Goal: Information Seeking & Learning: Understand process/instructions

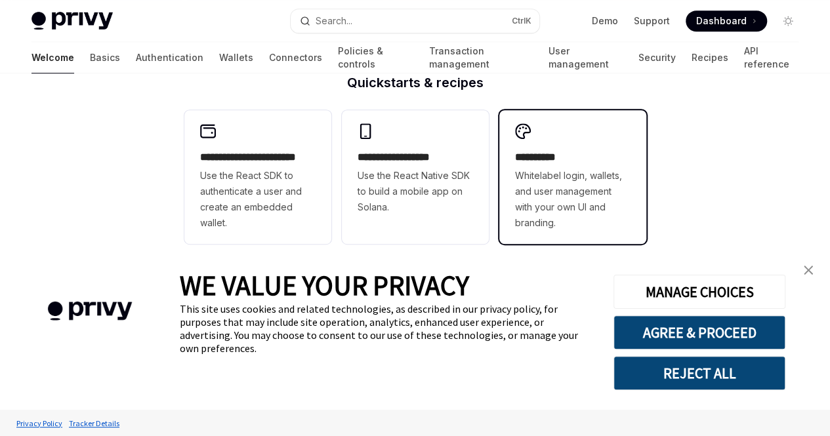
scroll to position [393, 0]
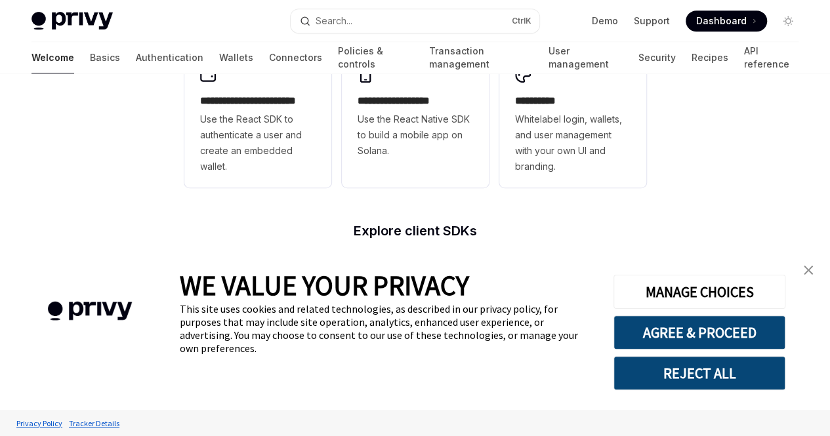
click at [807, 271] on img "close banner" at bounding box center [807, 270] width 9 height 9
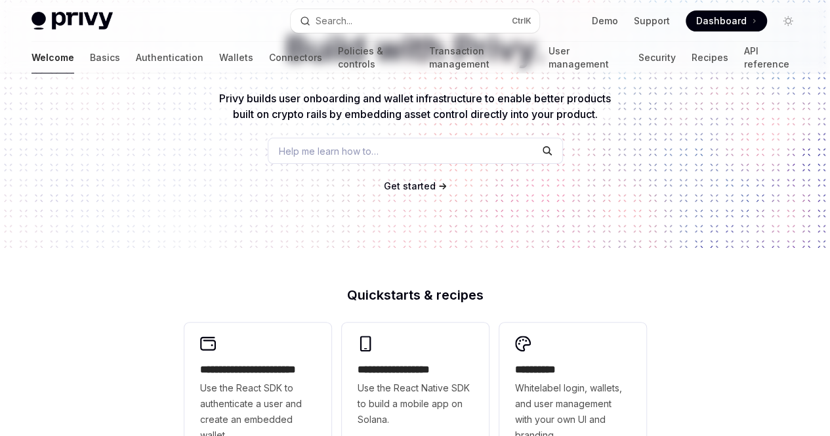
scroll to position [0, 0]
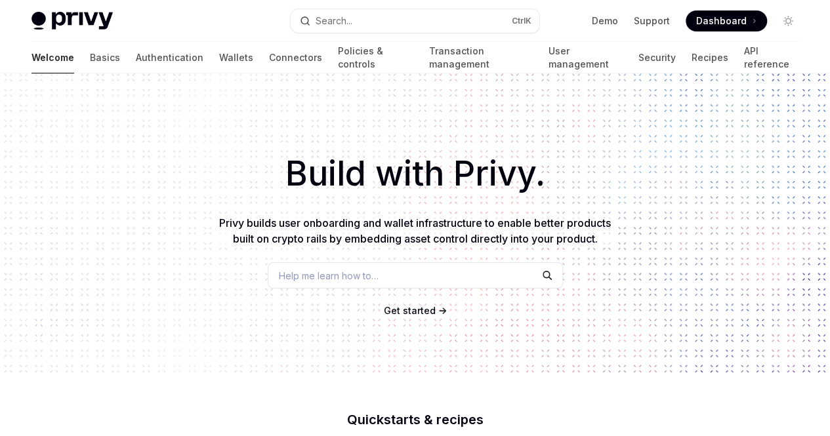
click at [734, 16] on span "Dashboard" at bounding box center [721, 20] width 50 height 13
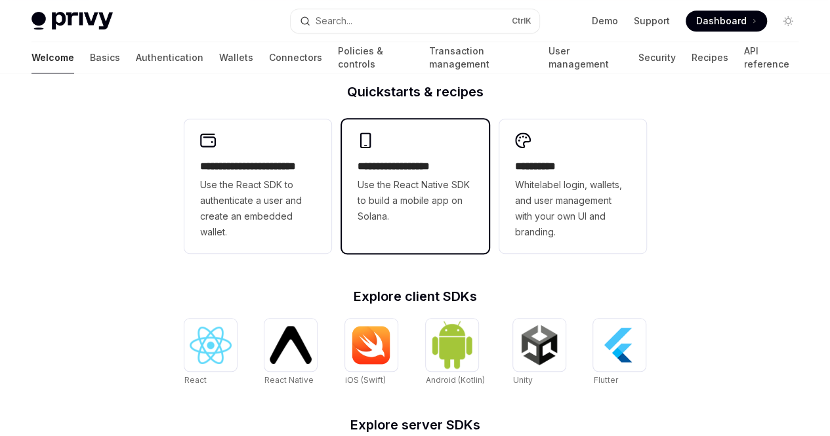
scroll to position [328, 0]
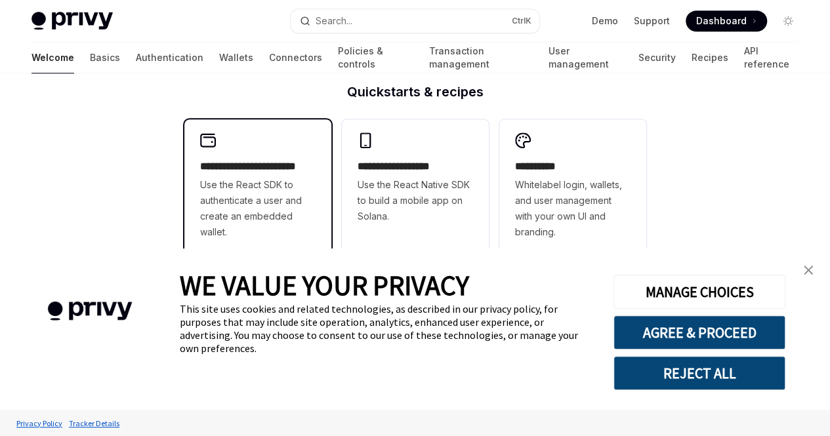
click at [243, 191] on span "Use the React SDK to authenticate a user and create an embedded wallet." at bounding box center [257, 208] width 115 height 63
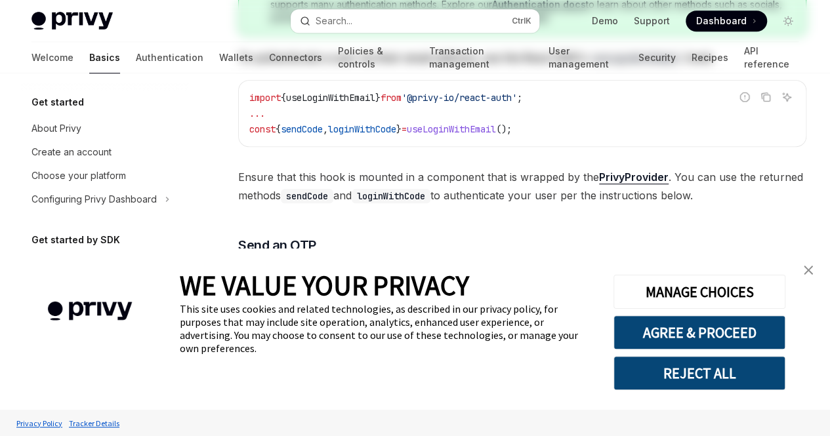
type textarea "*"
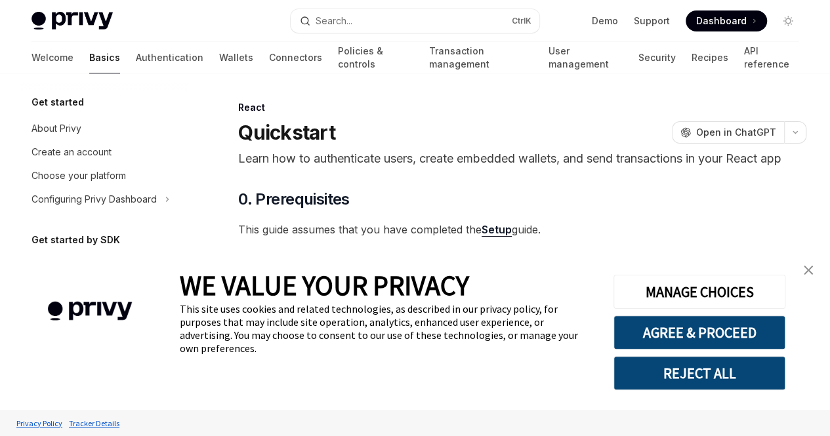
click at [813, 273] on link "close banner" at bounding box center [808, 270] width 26 height 26
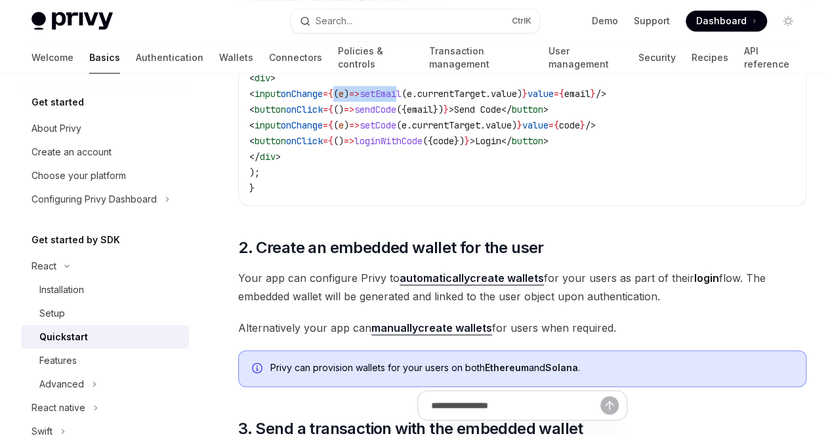
drag, startPoint x: 375, startPoint y: 217, endPoint x: 447, endPoint y: 216, distance: 71.5
click at [447, 100] on span "< input onChange = { ( e ) => setEmail ( e . currentTarget . value ) } value = …" at bounding box center [427, 94] width 357 height 12
click at [396, 131] on span "setCode" at bounding box center [377, 125] width 37 height 12
drag, startPoint x: 331, startPoint y: 211, endPoint x: 473, endPoint y: 211, distance: 143.0
click at [473, 100] on span "< input onChange = { ( e ) => setEmail ( e . currentTarget . value ) } value = …" at bounding box center [427, 94] width 357 height 12
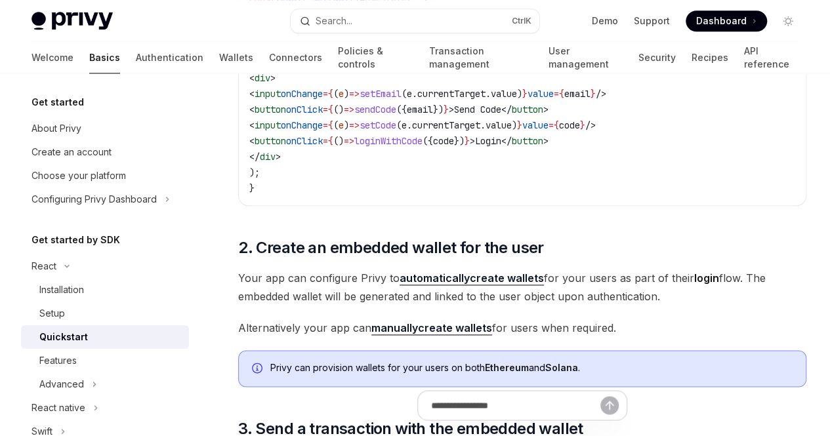
click at [359, 131] on span "=>" at bounding box center [354, 125] width 10 height 12
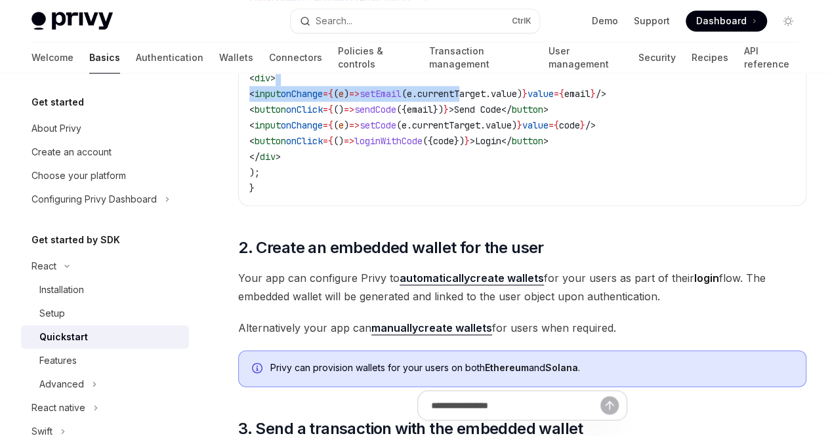
drag, startPoint x: 446, startPoint y: 206, endPoint x: 519, endPoint y: 213, distance: 73.8
click at [519, 196] on code "import { useState } from 'react' ; import { useLoginWithEmail } from '@privy-io…" at bounding box center [522, 63] width 546 height 268
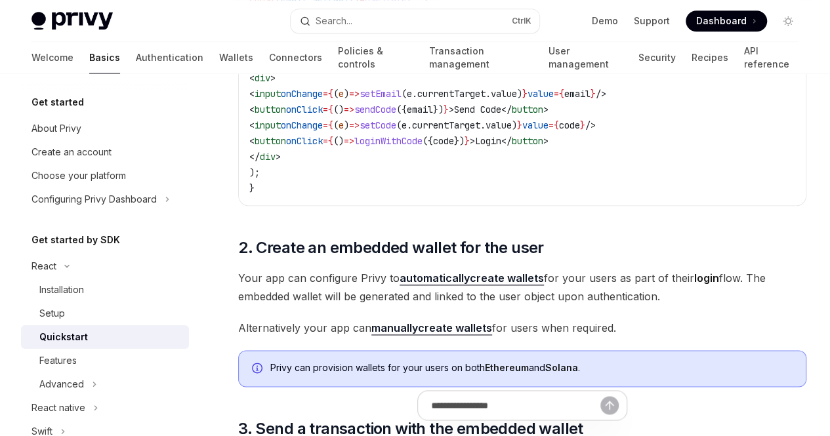
click at [433, 147] on span "({" at bounding box center [427, 141] width 10 height 12
drag, startPoint x: 494, startPoint y: 216, endPoint x: 563, endPoint y: 218, distance: 68.2
click at [563, 100] on span "< input onChange = { ( e ) => setEmail ( e . currentTarget . value ) } value = …" at bounding box center [427, 94] width 357 height 12
click at [480, 131] on span "currentTarget" at bounding box center [446, 125] width 68 height 12
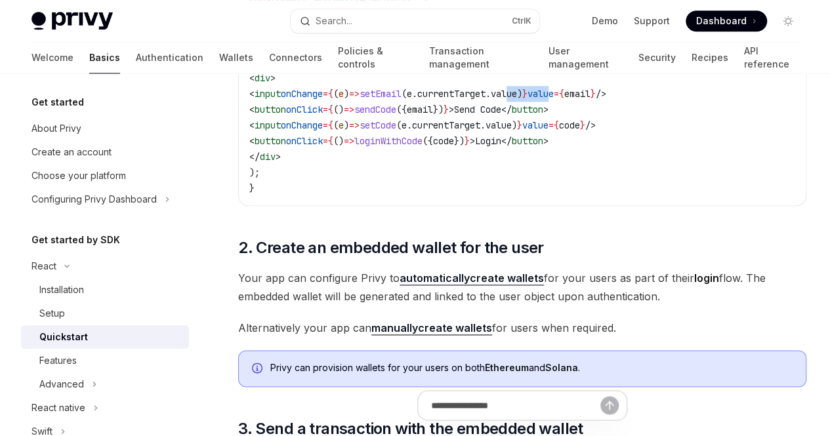
drag, startPoint x: 566, startPoint y: 214, endPoint x: 581, endPoint y: 214, distance: 15.1
click at [581, 214] on div "On this page 0. Prerequisites 1. Enable a user to log in via email Send an OTP …" at bounding box center [415, 215] width 788 height 1727
click at [473, 196] on code "import { useState } from 'react' ; import { useLoginWithEmail } from '@privy-io…" at bounding box center [522, 63] width 546 height 268
drag, startPoint x: 531, startPoint y: 216, endPoint x: 306, endPoint y: 216, distance: 224.3
click at [306, 100] on span "< input onChange = { ( e ) => setEmail ( e . currentTarget . value ) } value = …" at bounding box center [427, 94] width 357 height 12
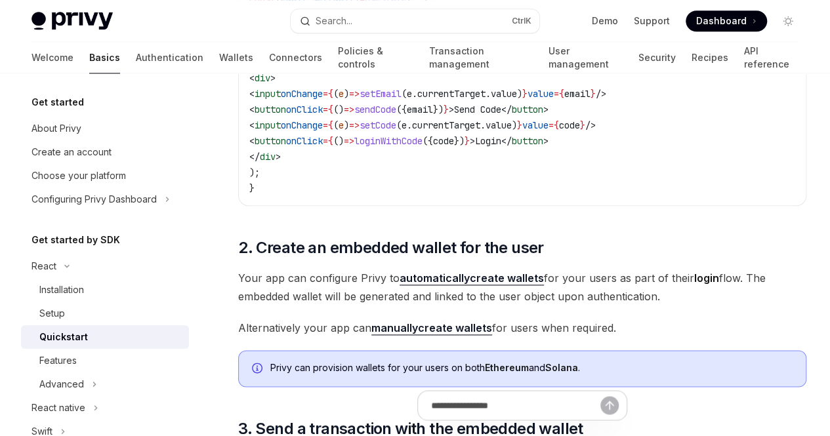
click at [433, 147] on span "code" at bounding box center [443, 141] width 21 height 12
drag, startPoint x: 318, startPoint y: 231, endPoint x: 459, endPoint y: 224, distance: 141.2
click at [459, 196] on code "import { useState } from 'react' ; import { useLoginWithEmail } from '@privy-io…" at bounding box center [522, 63] width 546 height 268
click at [454, 196] on code "import { useState } from 'react' ; import { useLoginWithEmail } from '@privy-io…" at bounding box center [522, 63] width 546 height 268
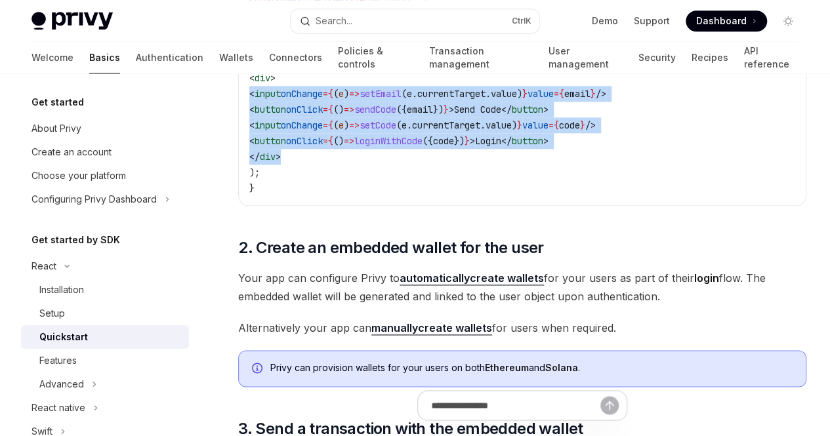
drag, startPoint x: 514, startPoint y: 278, endPoint x: 212, endPoint y: 215, distance: 308.8
click at [212, 215] on div "React Quickstart OpenAI Open in ChatGPT Learn how to authenticate users, create…" at bounding box center [399, 228] width 819 height 1700
click at [344, 147] on span "()" at bounding box center [338, 141] width 10 height 12
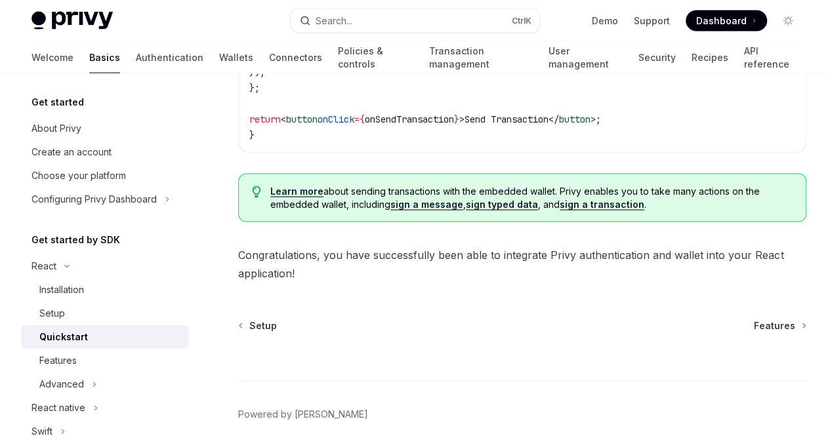
scroll to position [1595, 0]
